Goal: Task Accomplishment & Management: Complete application form

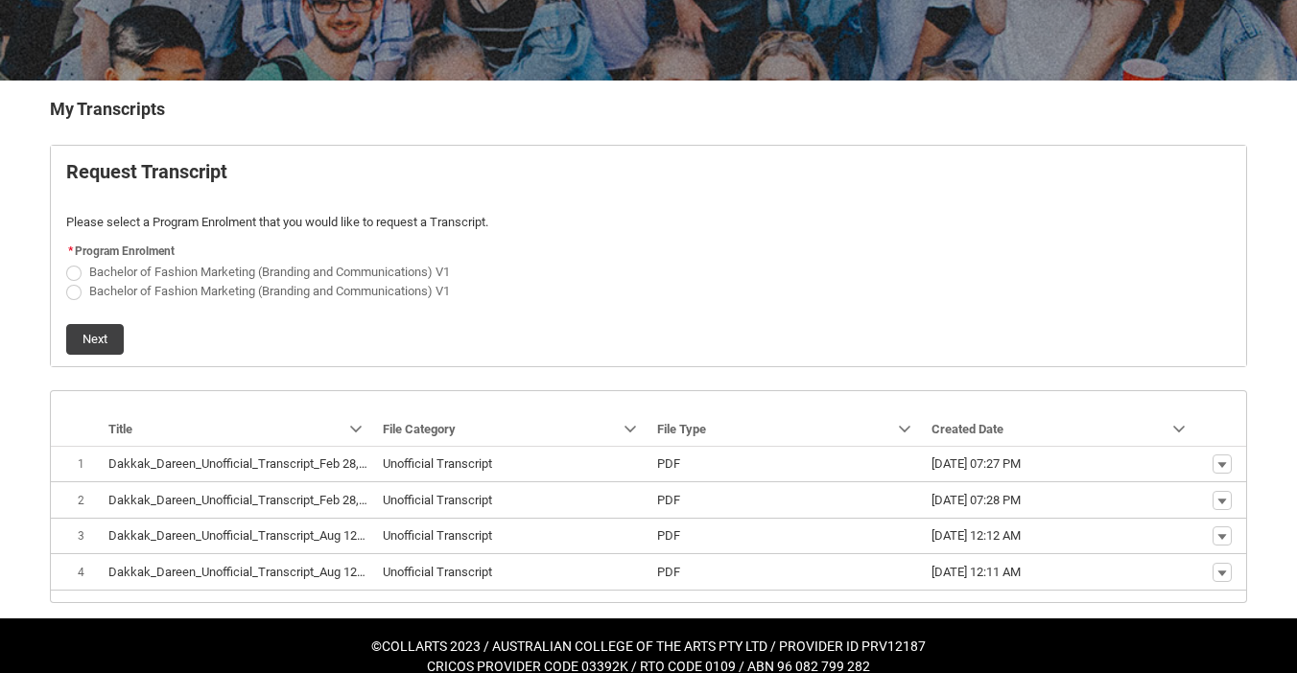
scroll to position [304, 0]
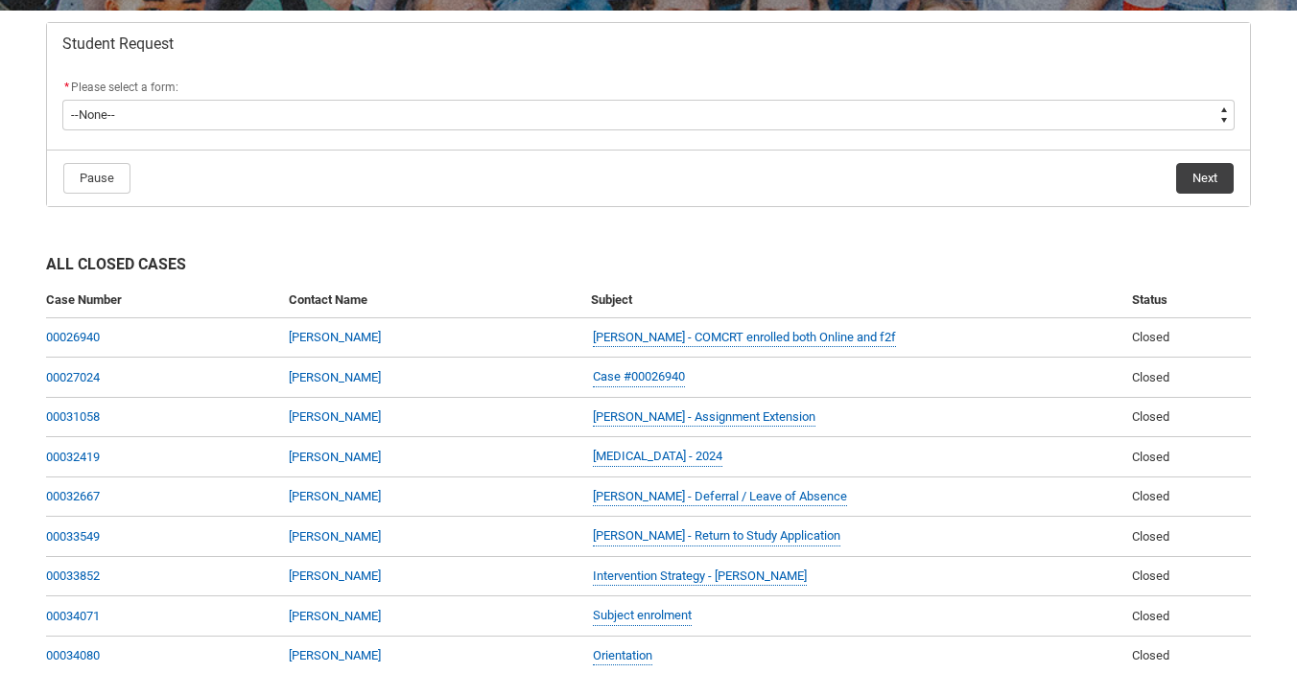
scroll to position [338, 0]
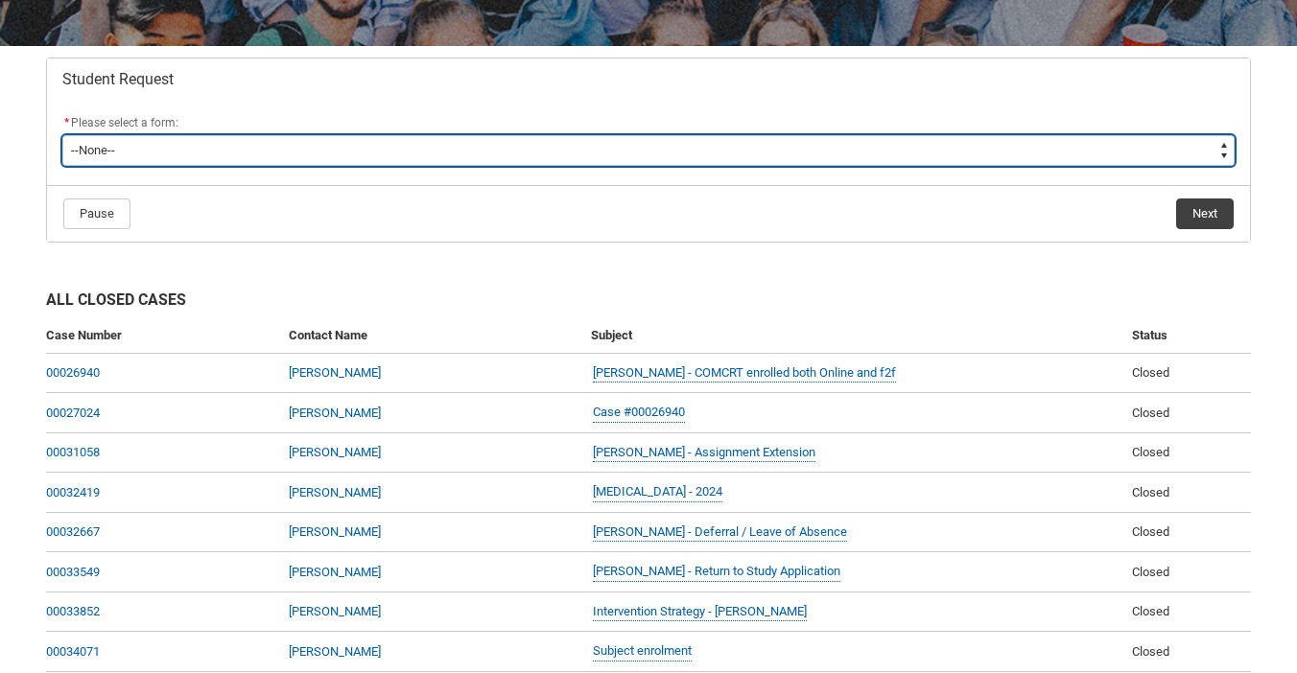
type lightning-select "Academic_Transcript_Choice"
select select "Academic_Transcript_Choice"
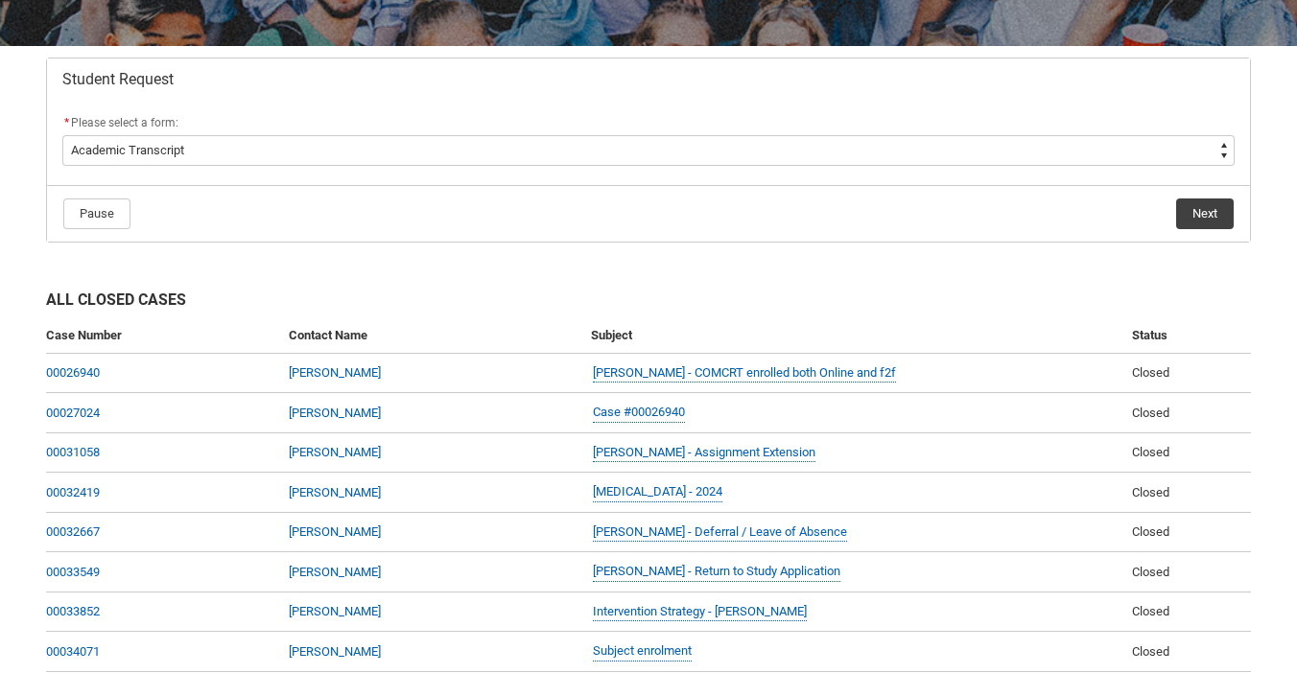
click at [1201, 210] on button "Next" at bounding box center [1205, 214] width 58 height 31
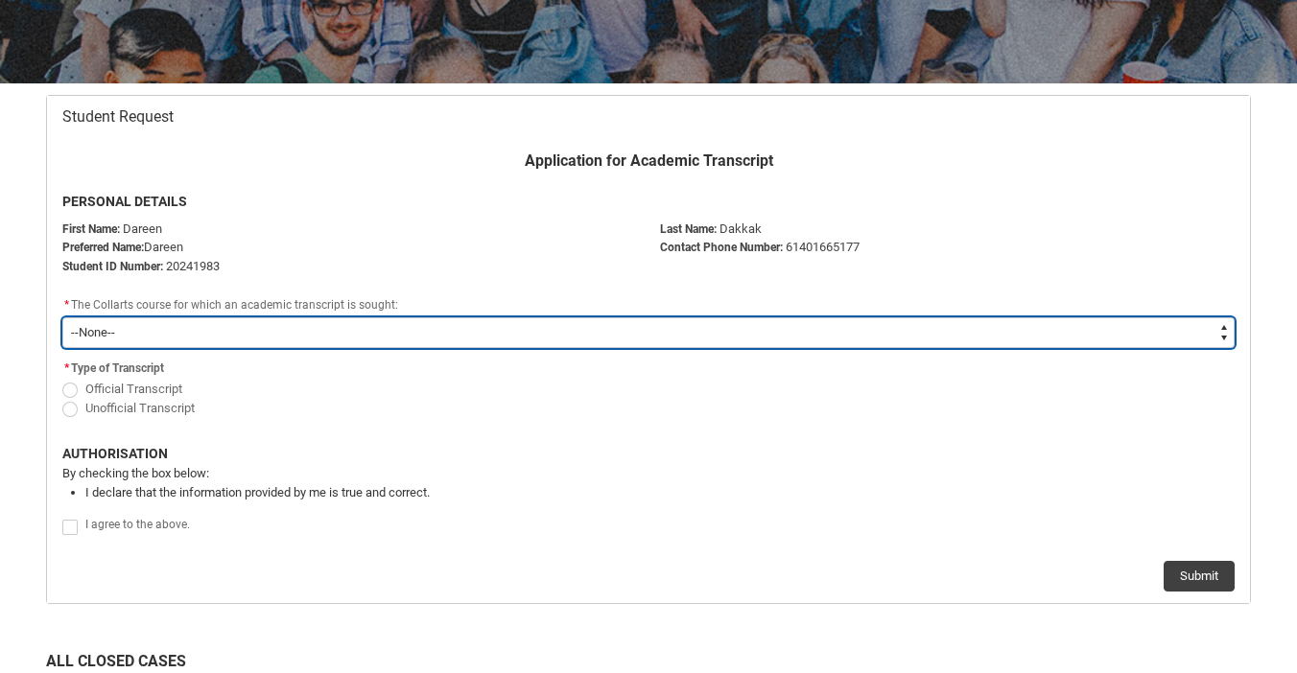
scroll to position [304, 0]
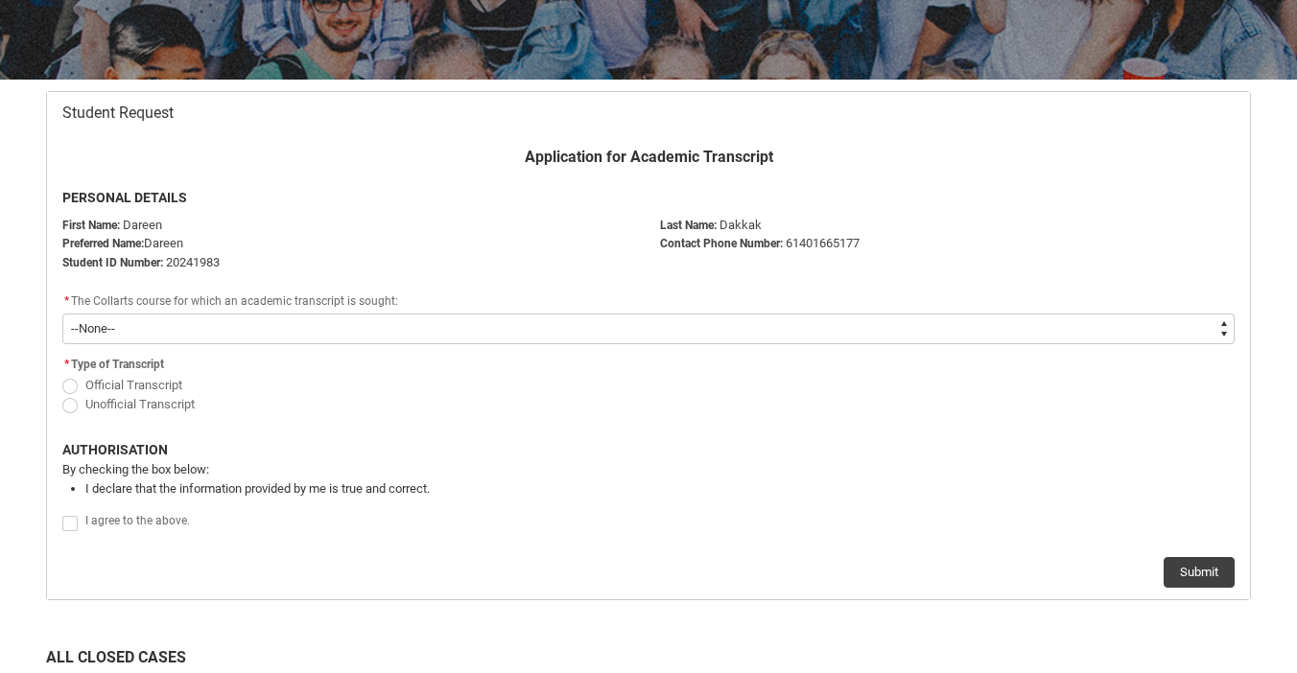
click at [98, 381] on span "Official Transcript" at bounding box center [133, 385] width 97 height 14
click at [62, 375] on input "Official Transcript" at bounding box center [61, 374] width 1 height 1
radio input "true"
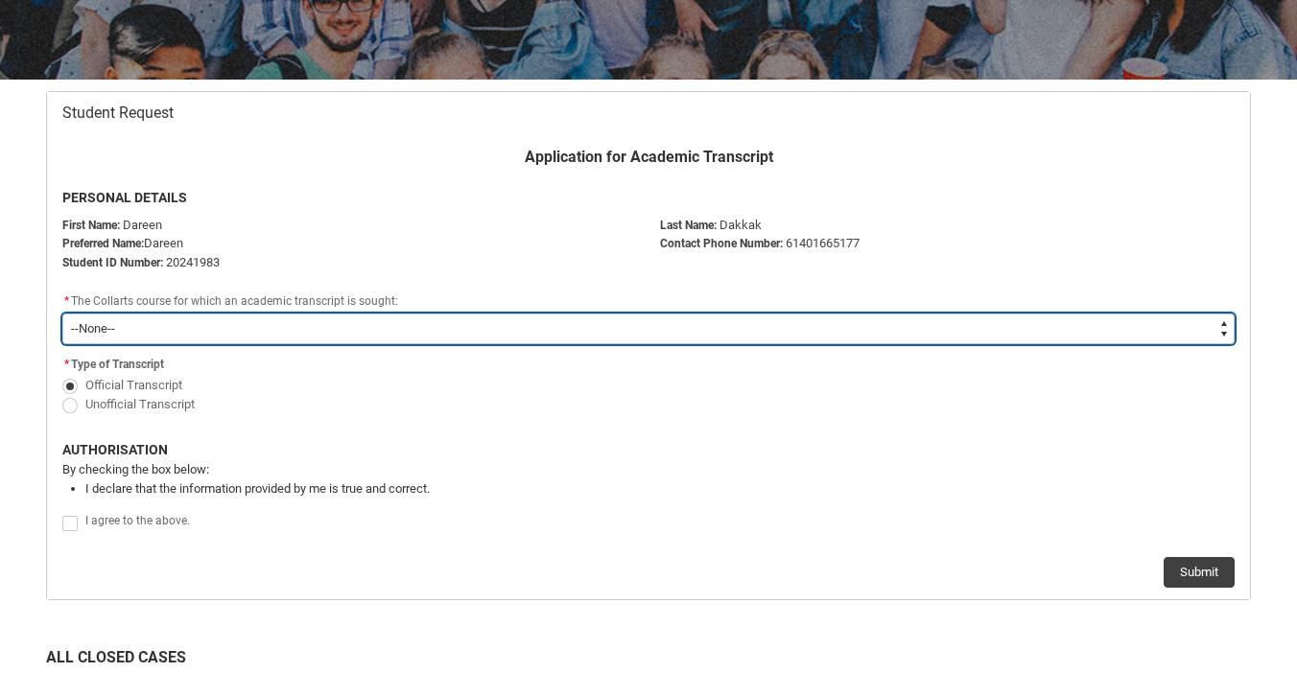
type lightning-select "recordPicklist_ProgramEnrollment_Transcript.a0jOZ000003NtmsYAC"
select select "recordPicklist_ProgramEnrollment_Transcript.a0jOZ000003NtmsYAC"
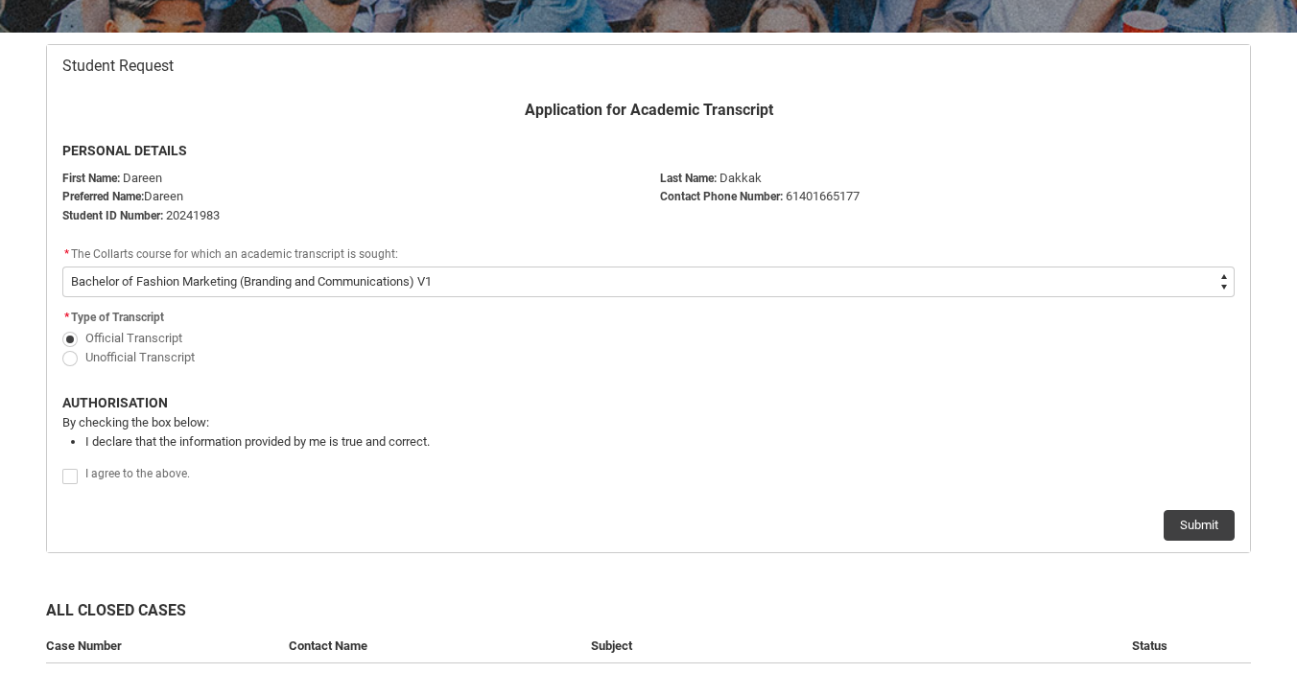
click at [67, 476] on span "Redu_Student_Request flow" at bounding box center [69, 476] width 15 height 15
click at [62, 466] on input "Redu_Student_Request flow" at bounding box center [61, 465] width 1 height 1
type lightning-input "true"
checkbox input "true"
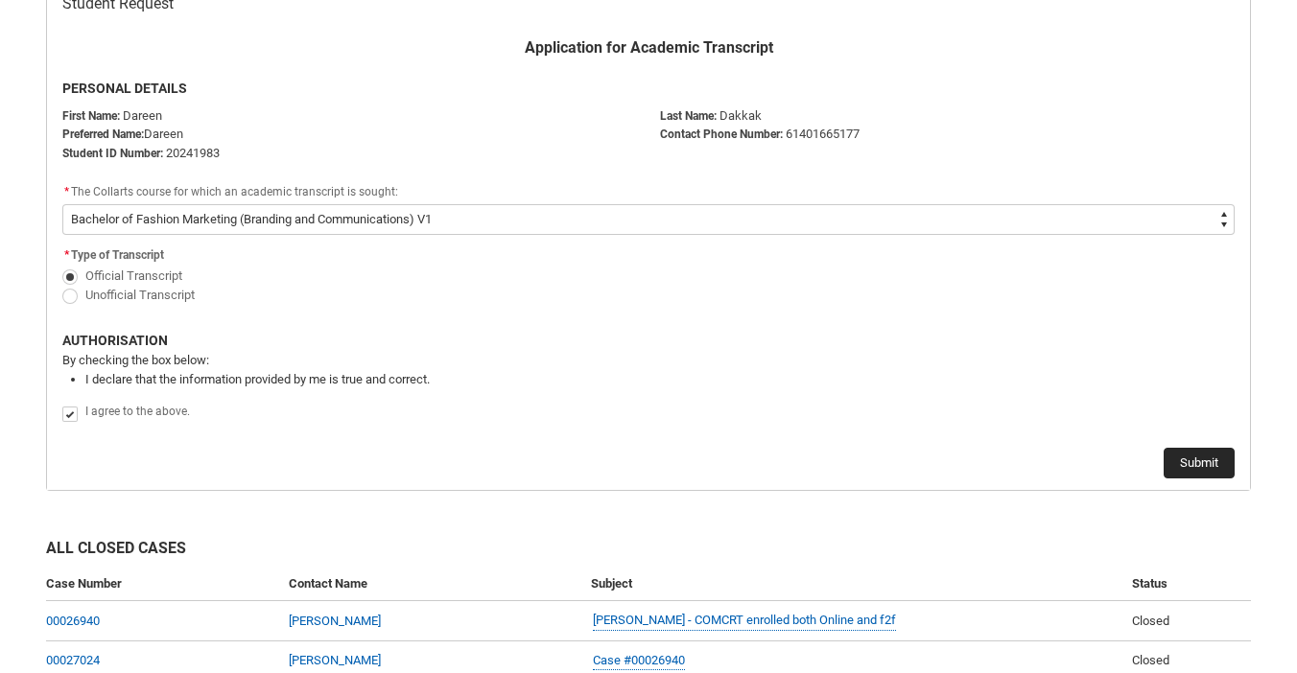
click at [1197, 455] on button "Submit" at bounding box center [1198, 463] width 71 height 31
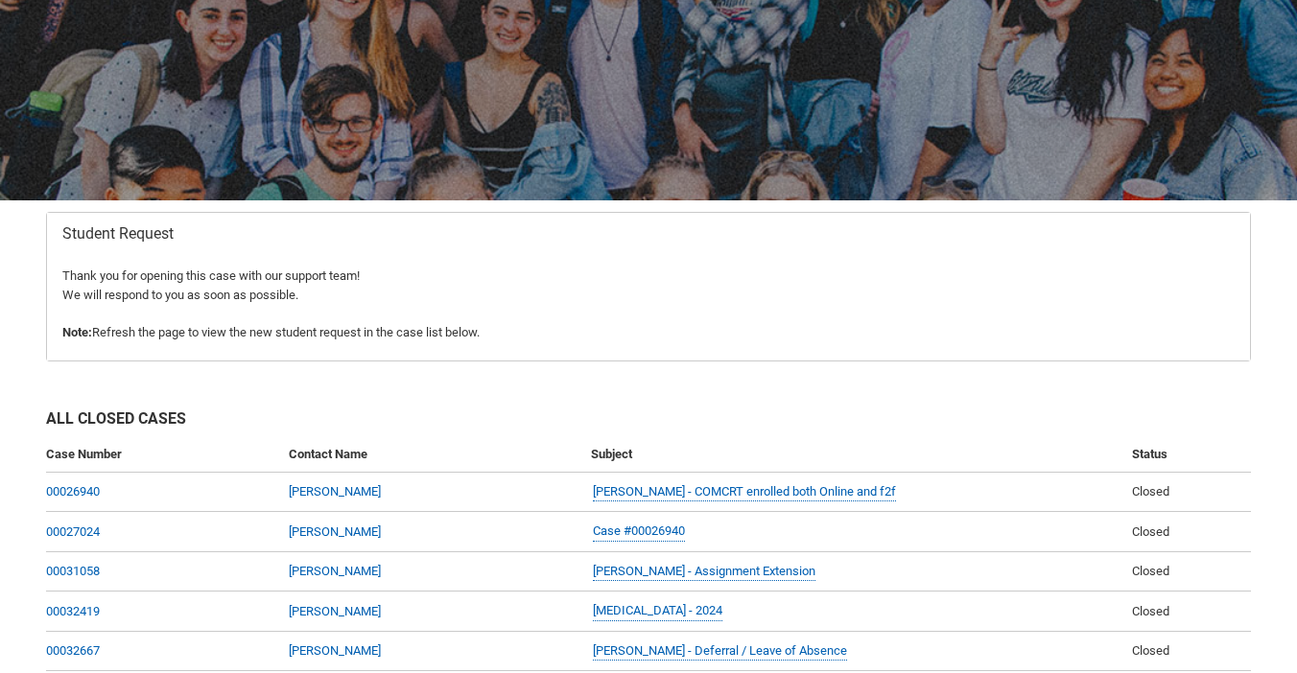
scroll to position [175, 0]
